Goal: Transaction & Acquisition: Purchase product/service

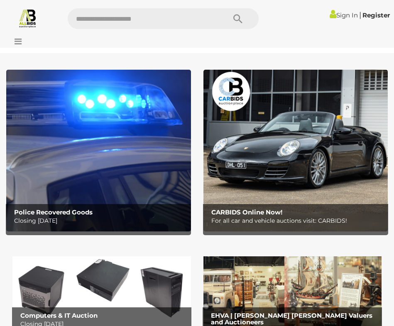
click at [337, 18] on link "Sign In" at bounding box center [344, 15] width 28 height 8
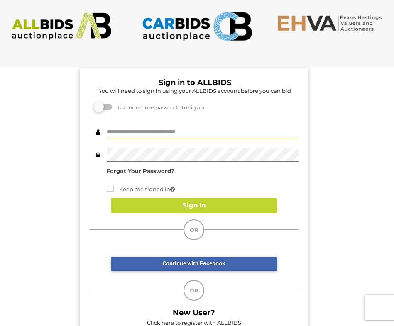
click at [136, 134] on input "text" at bounding box center [203, 132] width 192 height 15
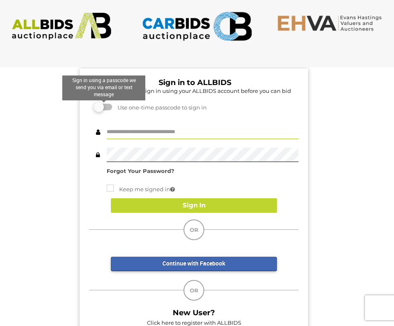
click at [109, 108] on label at bounding box center [103, 107] width 17 height 7
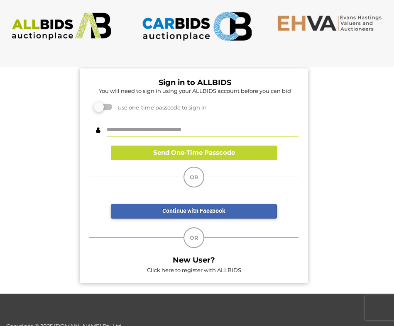
click at [142, 129] on input "text" at bounding box center [203, 130] width 192 height 15
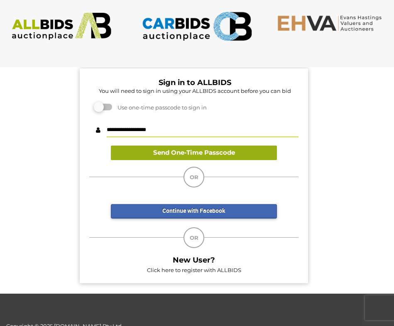
type input "**********"
click at [146, 151] on button "Send One-Time Passcode" at bounding box center [194, 153] width 166 height 15
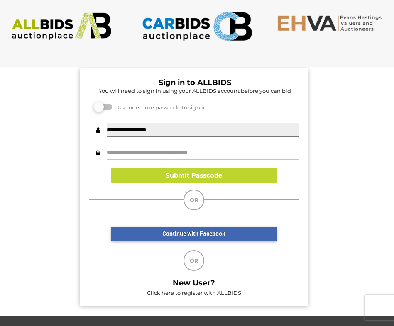
click at [146, 151] on input "text" at bounding box center [203, 153] width 192 height 15
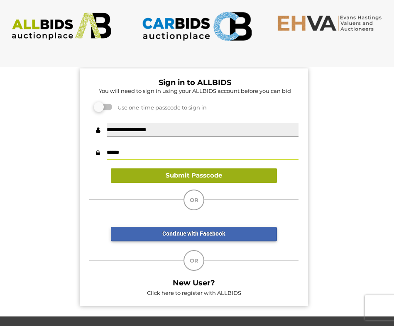
type input "******"
click at [249, 177] on button "Submit Passcode" at bounding box center [194, 176] width 166 height 15
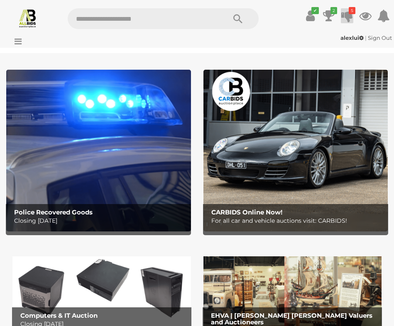
click at [344, 17] on icon at bounding box center [347, 15] width 12 height 15
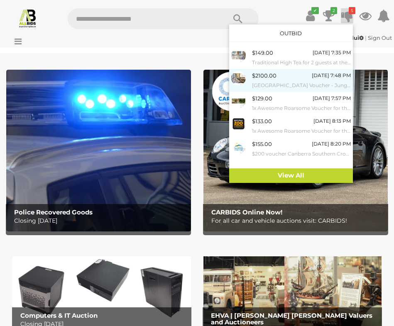
click at [265, 81] on small "Jamala Wildlife Lodge Voucher - Jungle Bungalow - Valued at $3075" at bounding box center [301, 85] width 99 height 9
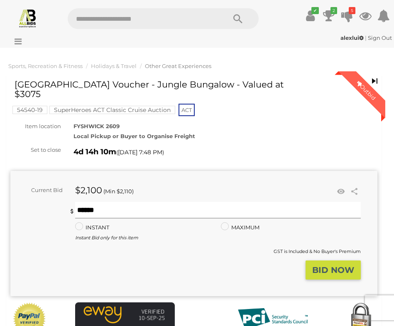
click at [126, 207] on input "text" at bounding box center [218, 210] width 286 height 17
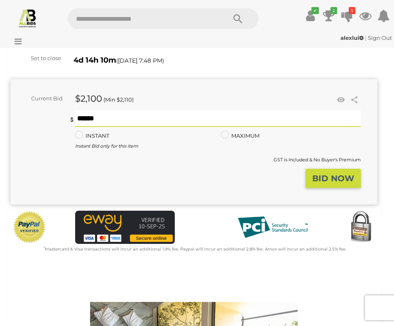
scroll to position [91, 0]
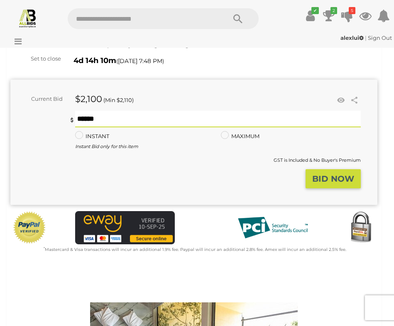
type input "****"
click at [320, 183] on button "BID NOW" at bounding box center [333, 179] width 55 height 20
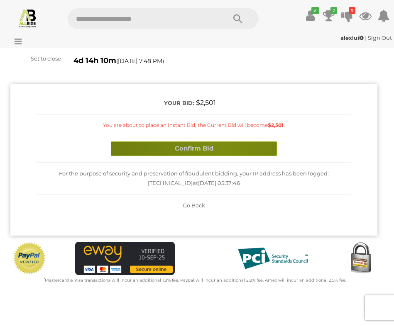
click at [223, 147] on button "Confirm Bid" at bounding box center [194, 149] width 166 height 15
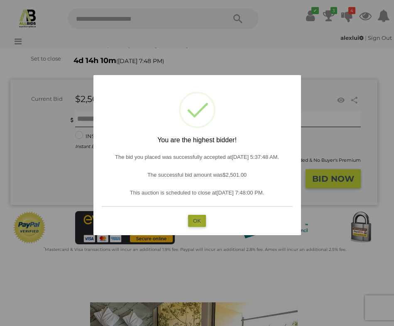
click at [197, 221] on button "OK" at bounding box center [197, 221] width 18 height 12
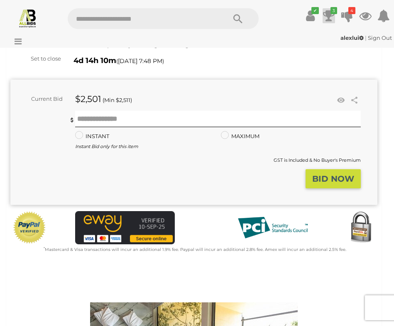
click at [331, 16] on icon at bounding box center [329, 15] width 12 height 15
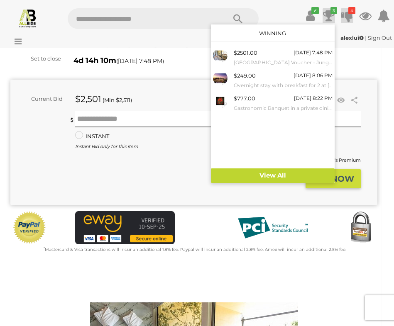
click at [353, 13] on icon "4" at bounding box center [351, 10] width 7 height 7
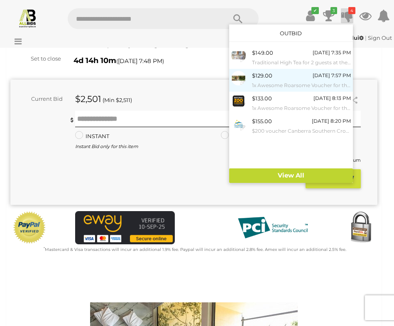
click at [276, 77] on div "$129.00 Monday 7:57 PM 1x Awesome Roarsome Voucher for the National Zoo & Aquar…" at bounding box center [301, 80] width 99 height 19
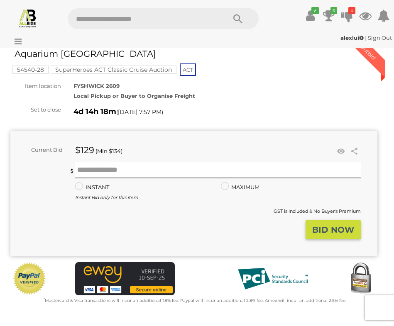
scroll to position [38, 0]
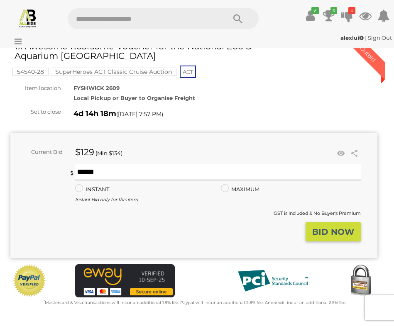
click at [98, 174] on input "text" at bounding box center [218, 172] width 286 height 17
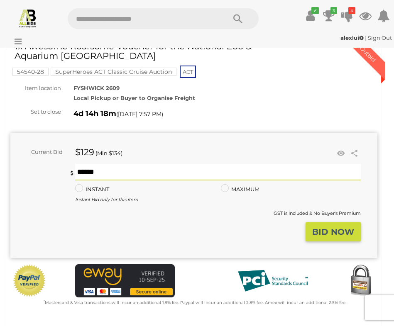
type input "***"
click at [320, 227] on strong "BID NOW" at bounding box center [333, 232] width 42 height 10
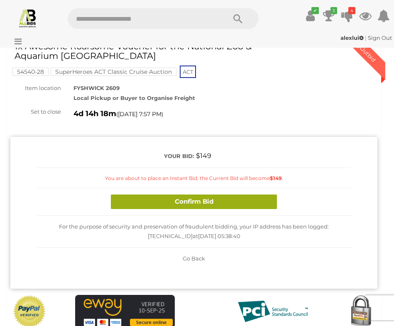
click at [200, 201] on button "Confirm Bid" at bounding box center [194, 202] width 166 height 15
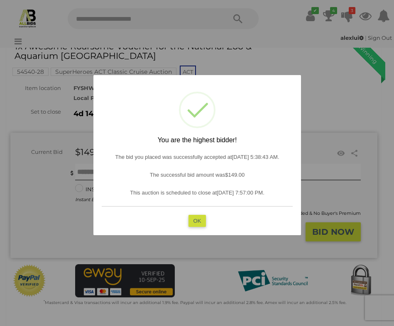
click at [191, 219] on button "OK" at bounding box center [197, 221] width 18 height 12
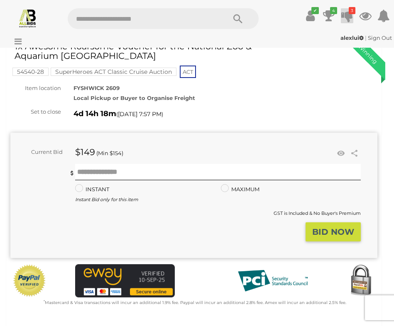
click at [350, 19] on icon at bounding box center [347, 15] width 12 height 15
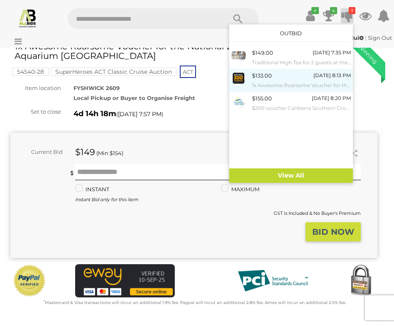
click at [266, 84] on small "1x Awesome Roarsome Voucher for the National Zoo & Aquarium [GEOGRAPHIC_DATA]" at bounding box center [301, 85] width 99 height 9
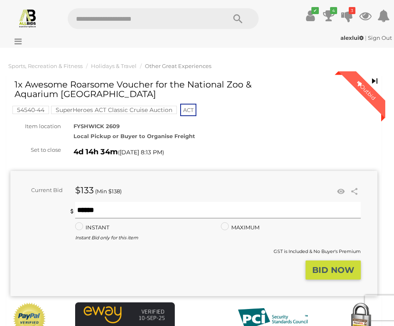
click at [137, 210] on input "text" at bounding box center [218, 210] width 286 height 17
type input "***"
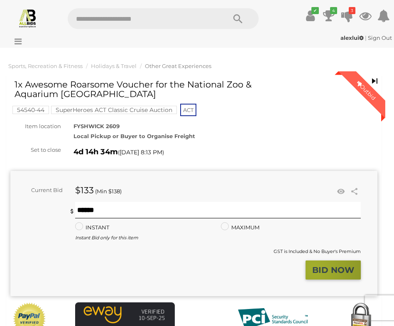
click at [315, 267] on strong "BID NOW" at bounding box center [333, 270] width 42 height 10
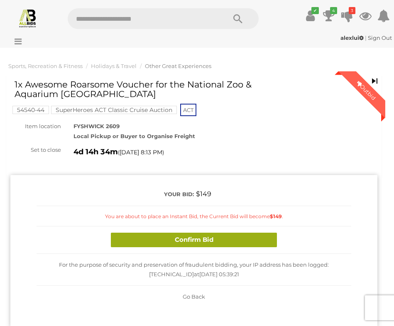
click at [228, 240] on button "Confirm Bid" at bounding box center [194, 240] width 166 height 15
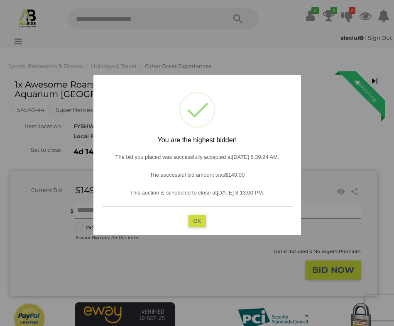
click at [197, 220] on button "OK" at bounding box center [197, 221] width 18 height 12
